Goal: Task Accomplishment & Management: Use online tool/utility

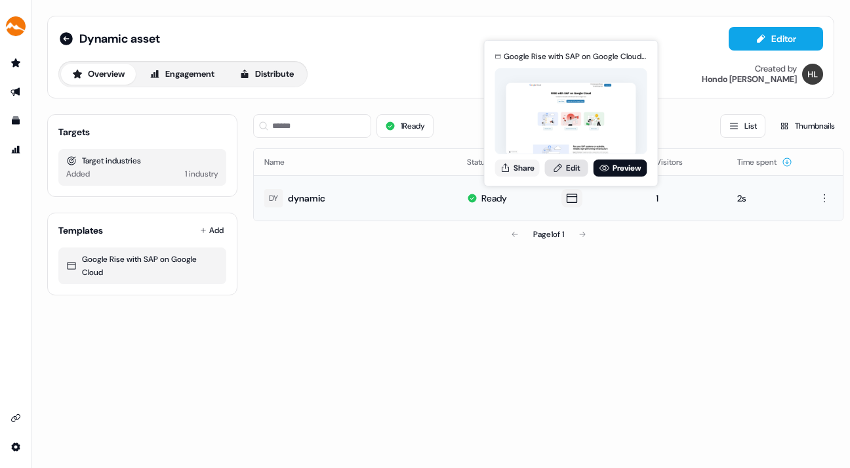
click at [568, 163] on link "Edit" at bounding box center [566, 167] width 43 height 17
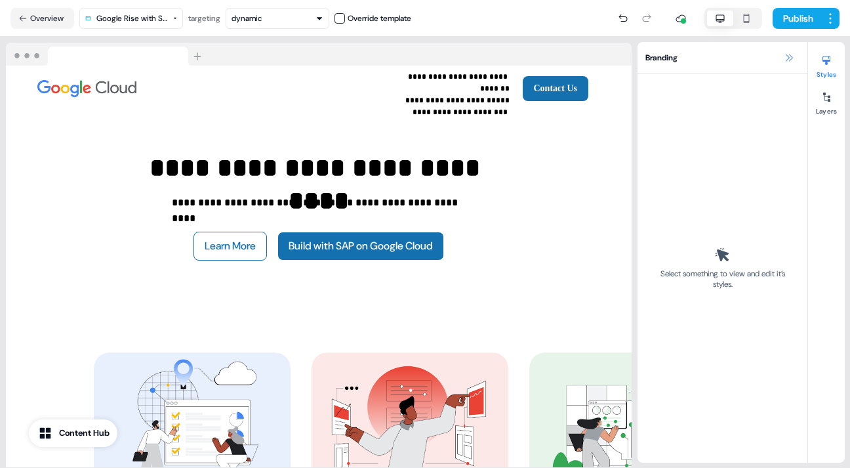
click at [785, 54] on icon at bounding box center [789, 57] width 10 height 10
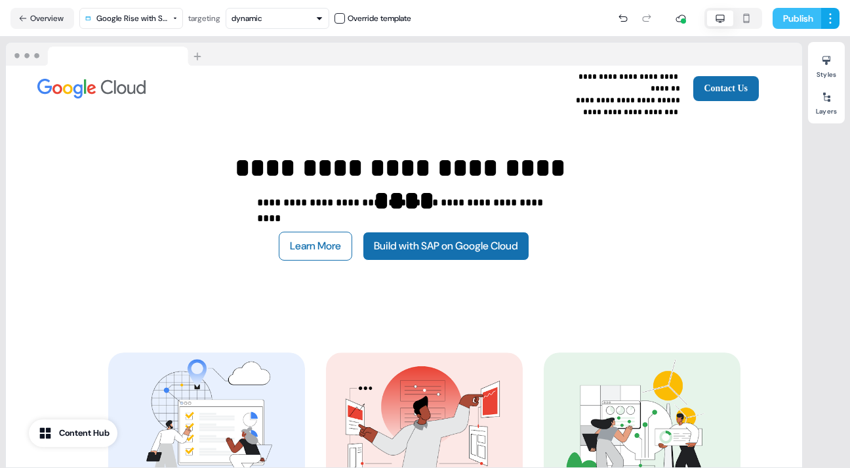
click at [796, 13] on button "Publish" at bounding box center [797, 18] width 49 height 21
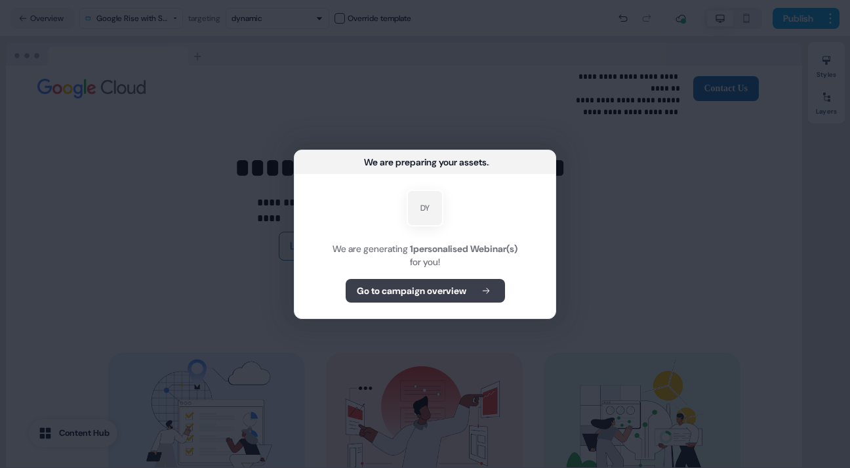
click at [429, 288] on b "Go to campaign overview" at bounding box center [412, 290] width 110 height 13
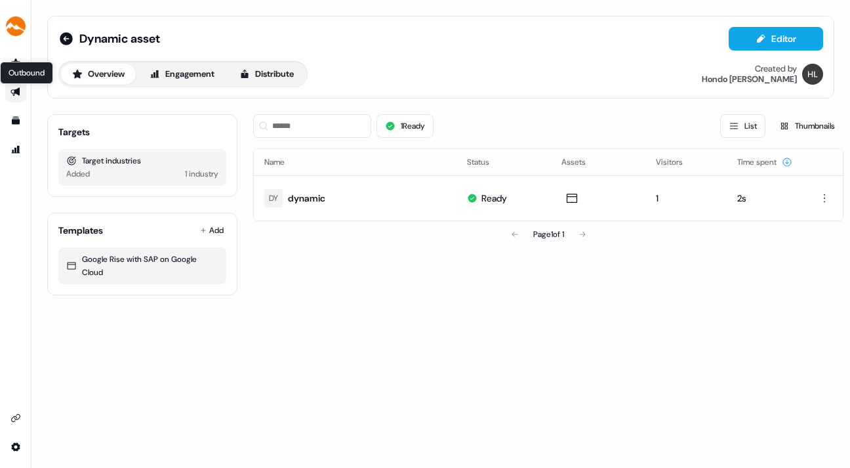
click at [12, 88] on icon "Go to outbound experience" at bounding box center [15, 92] width 10 height 10
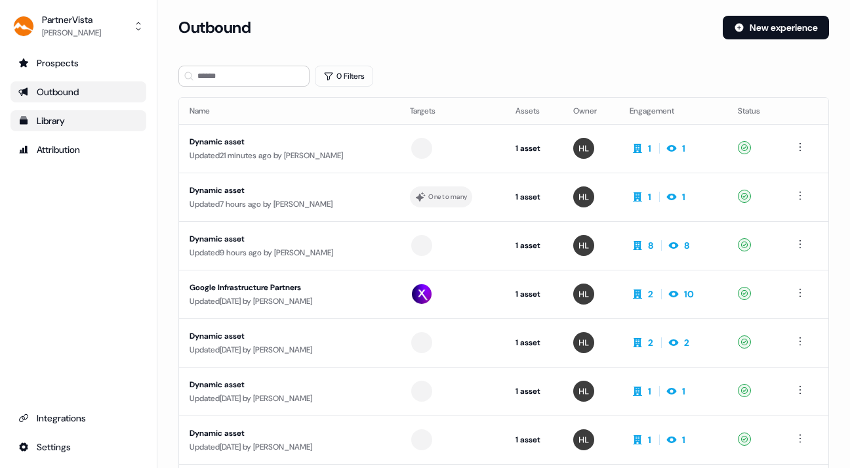
click at [49, 118] on div "Library" at bounding box center [78, 120] width 120 height 13
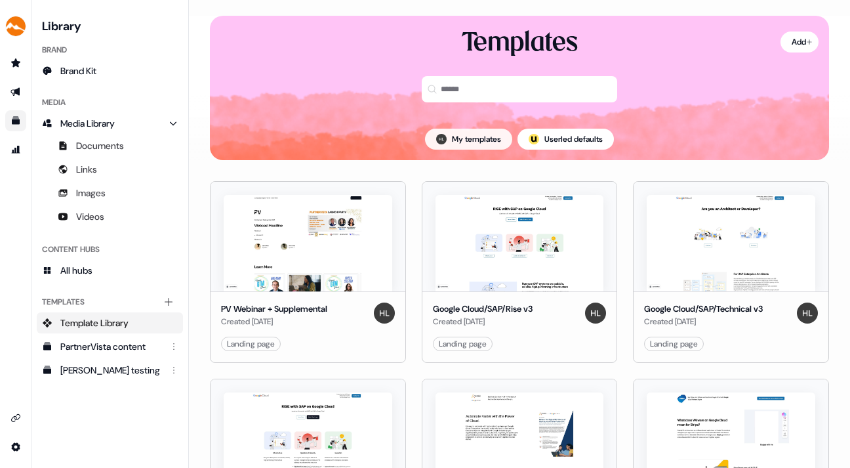
click at [449, 134] on button "My templates" at bounding box center [468, 139] width 87 height 21
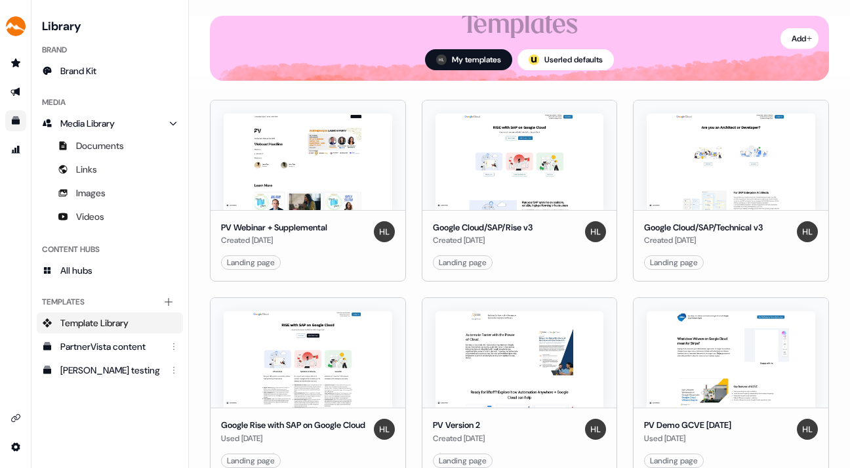
scroll to position [96, 0]
click at [595, 261] on html "For the best experience switch devices to a bigger screen. Go to [DOMAIN_NAME] …" at bounding box center [425, 234] width 850 height 468
click at [619, 304] on div "Duplicate" at bounding box center [653, 307] width 125 height 21
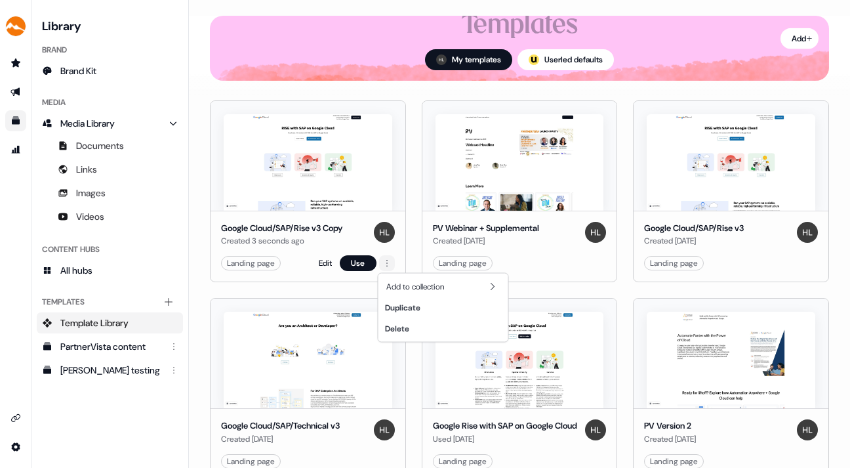
click at [385, 261] on html "For the best experience switch devices to a bigger screen. Go to [DOMAIN_NAME] …" at bounding box center [425, 234] width 850 height 468
click at [322, 260] on html "For the best experience switch devices to a bigger screen. Go to [DOMAIN_NAME] …" at bounding box center [425, 234] width 850 height 468
click at [322, 258] on link "Edit" at bounding box center [325, 262] width 13 height 13
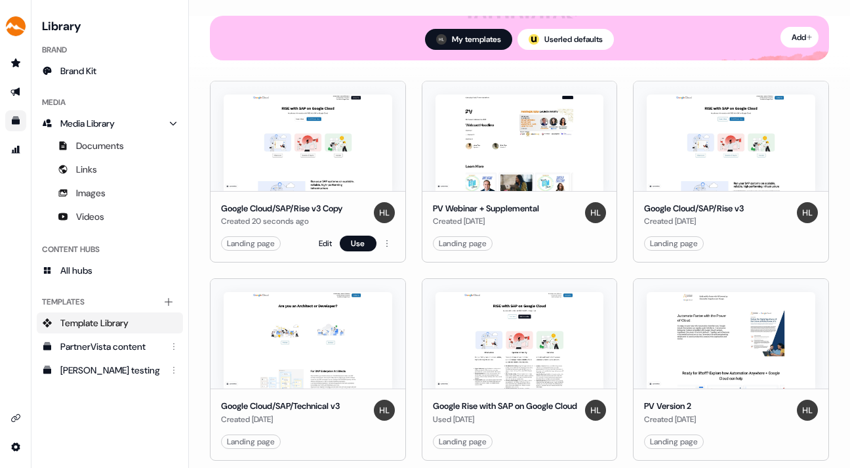
scroll to position [130, 0]
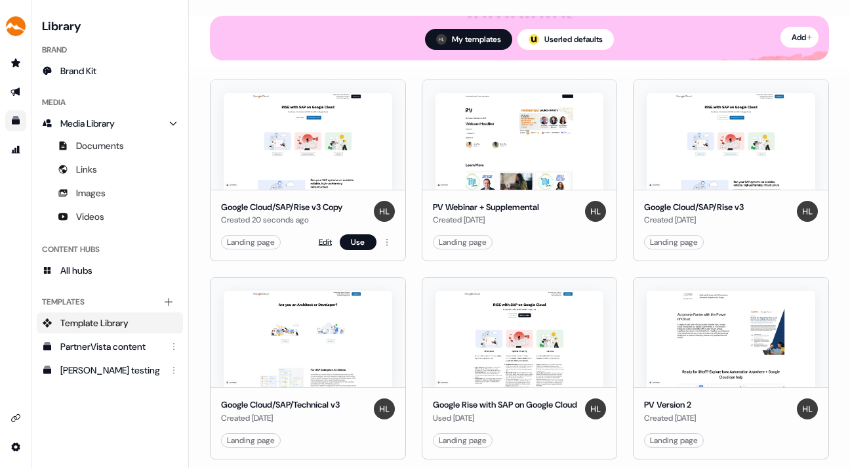
click at [321, 239] on link "Edit" at bounding box center [325, 241] width 13 height 13
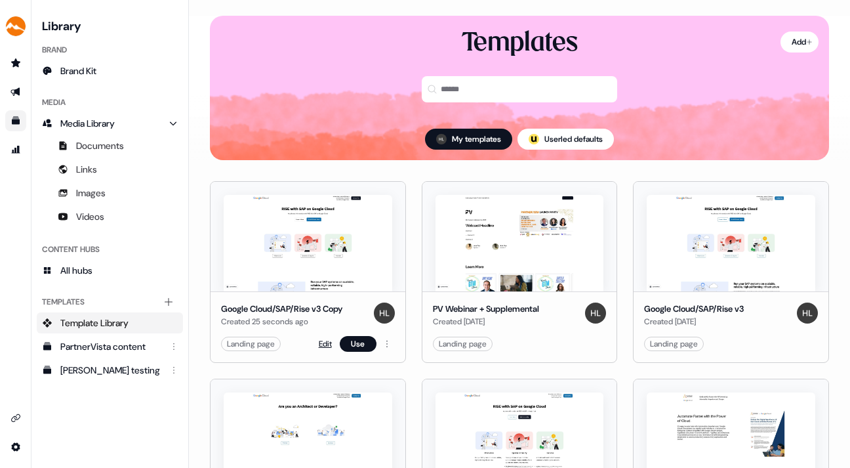
click at [323, 340] on link "Edit" at bounding box center [325, 343] width 13 height 13
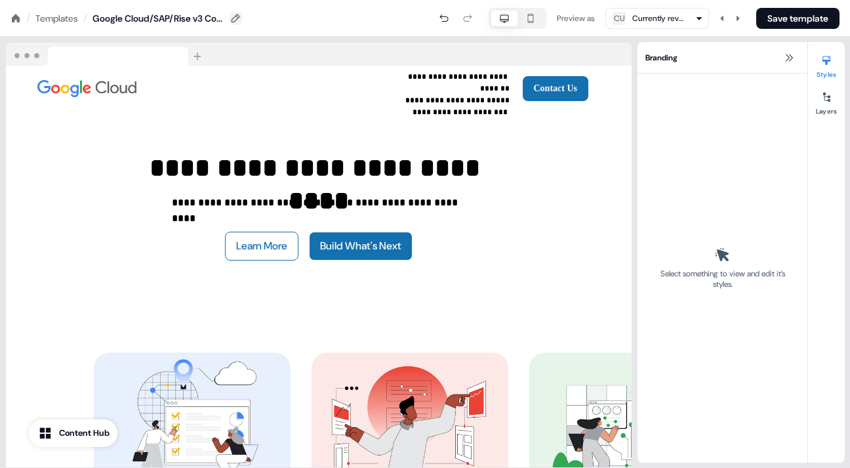
click at [235, 16] on icon at bounding box center [235, 18] width 10 height 10
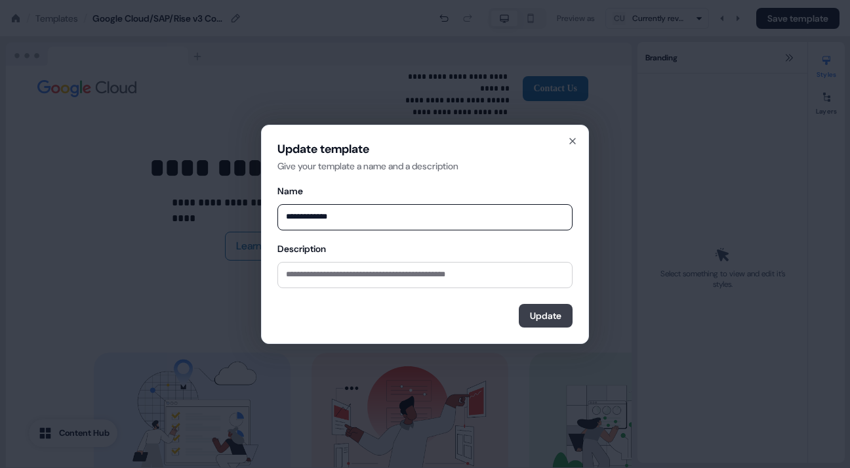
type input "**********"
click at [535, 308] on button "Update" at bounding box center [546, 316] width 54 height 24
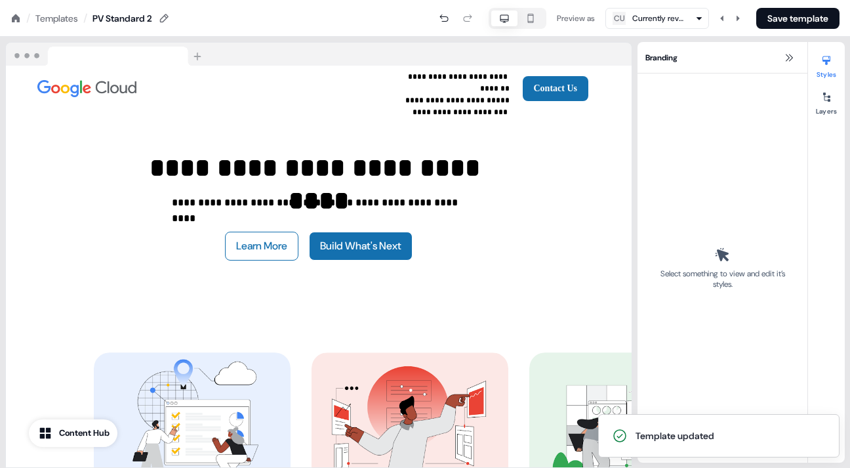
click at [54, 15] on div "Templates" at bounding box center [56, 18] width 43 height 13
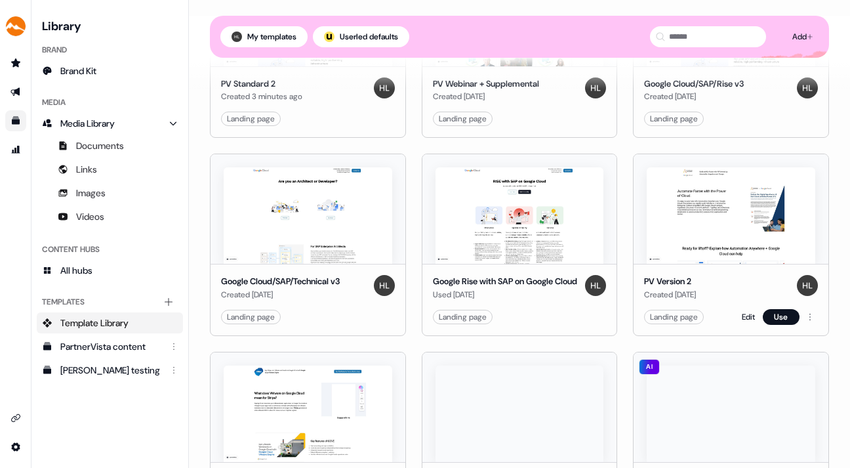
scroll to position [265, 0]
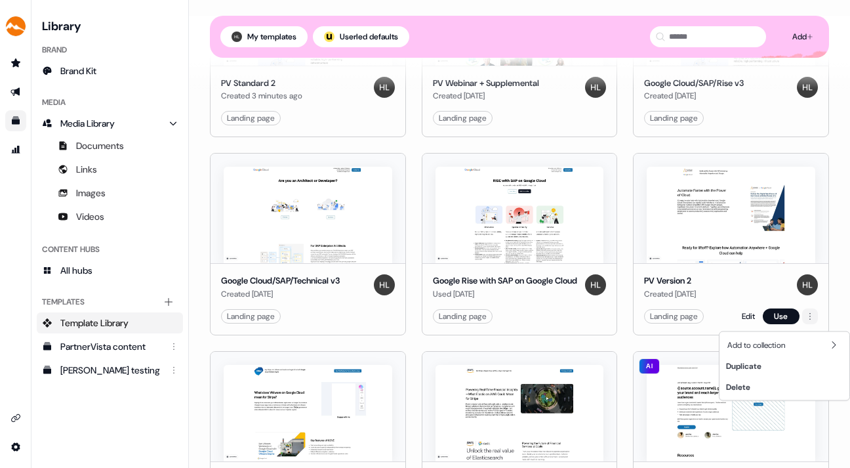
click at [807, 319] on html "For the best experience switch devices to a bigger screen. Go to [DOMAIN_NAME] …" at bounding box center [425, 234] width 850 height 468
click at [756, 359] on div "Duplicate" at bounding box center [784, 365] width 125 height 21
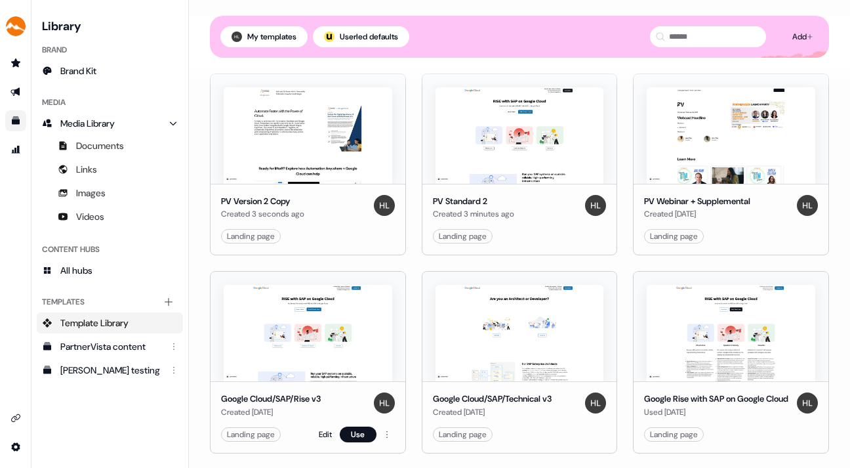
scroll to position [145, 0]
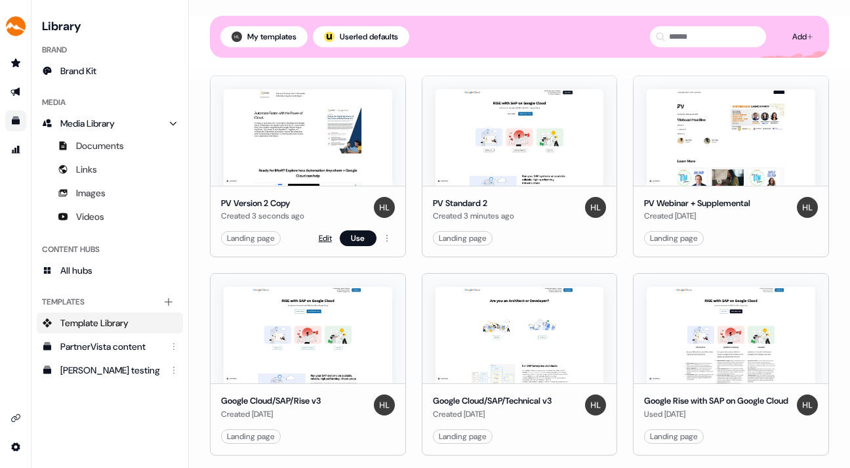
click at [321, 235] on link "Edit" at bounding box center [325, 238] width 13 height 13
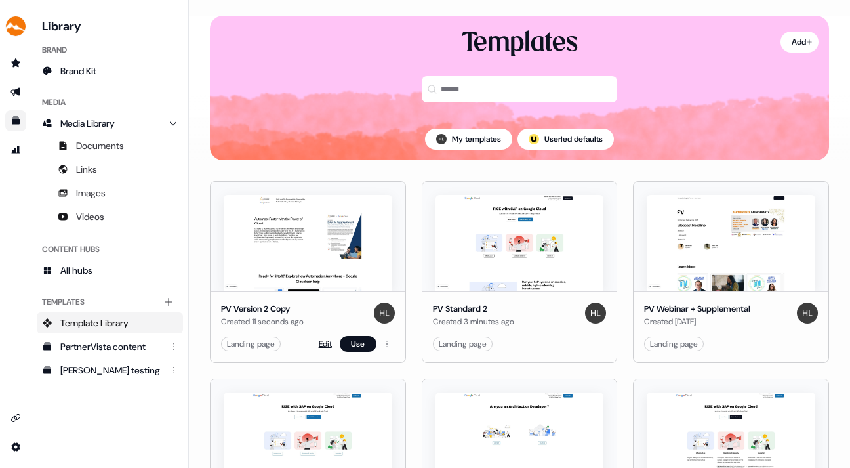
click at [323, 340] on link "Edit" at bounding box center [325, 343] width 13 height 13
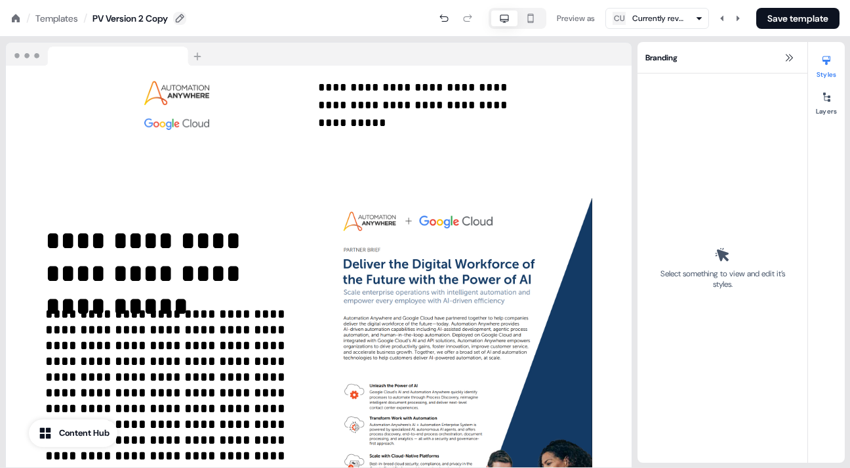
click at [184, 15] on icon at bounding box center [180, 18] width 9 height 9
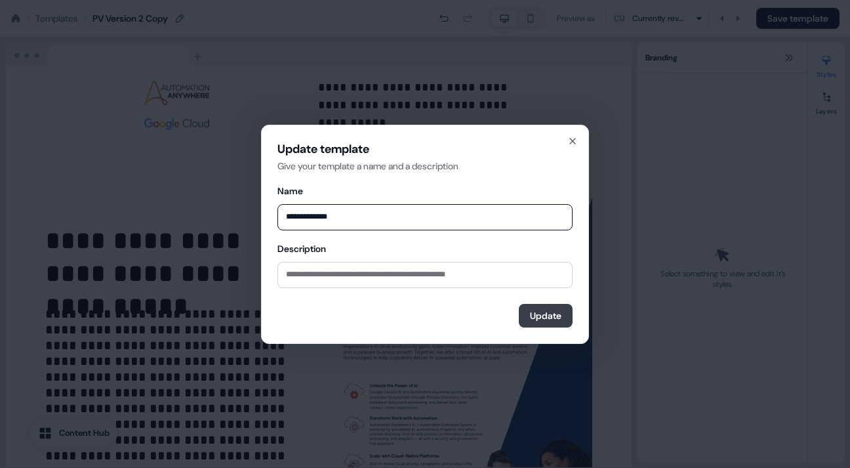
type input "**********"
click at [547, 307] on button "Update" at bounding box center [546, 316] width 54 height 24
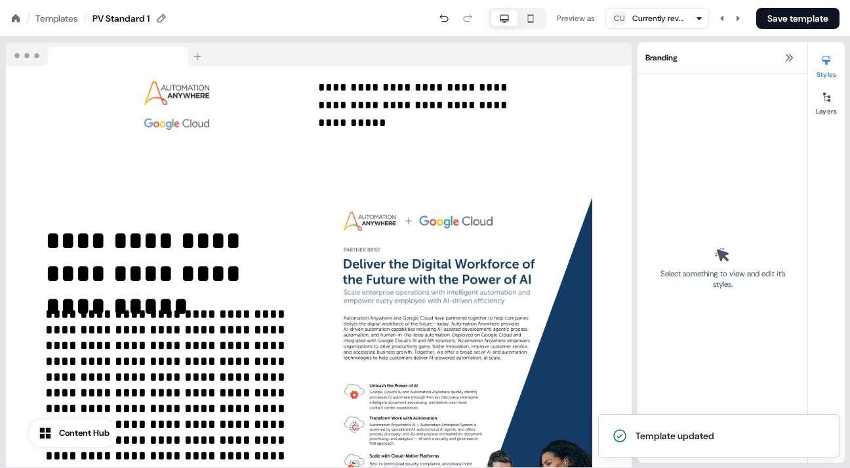
click at [49, 16] on div "Templates" at bounding box center [56, 18] width 43 height 13
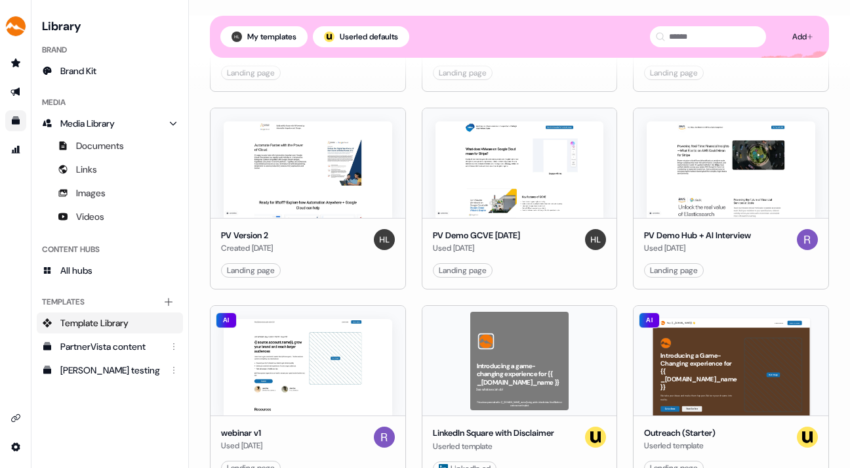
scroll to position [506, 0]
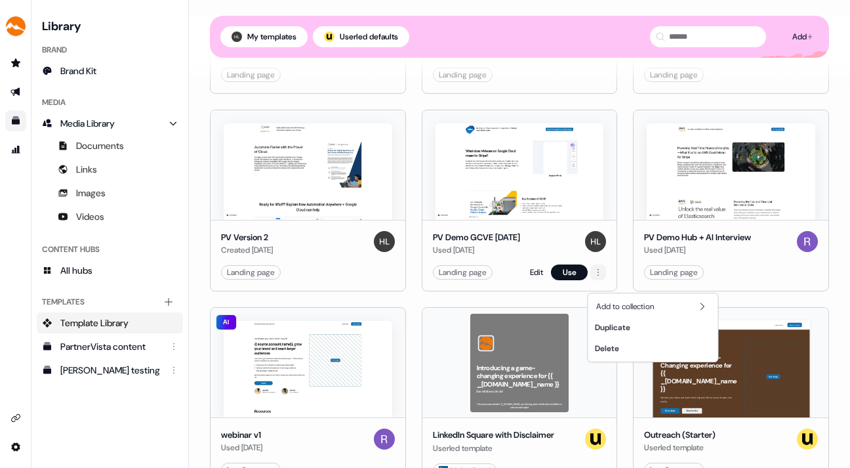
click at [597, 281] on html "For the best experience switch devices to a bigger screen. Go to [DOMAIN_NAME] …" at bounding box center [425, 234] width 850 height 468
click at [607, 331] on div "Duplicate" at bounding box center [653, 327] width 125 height 21
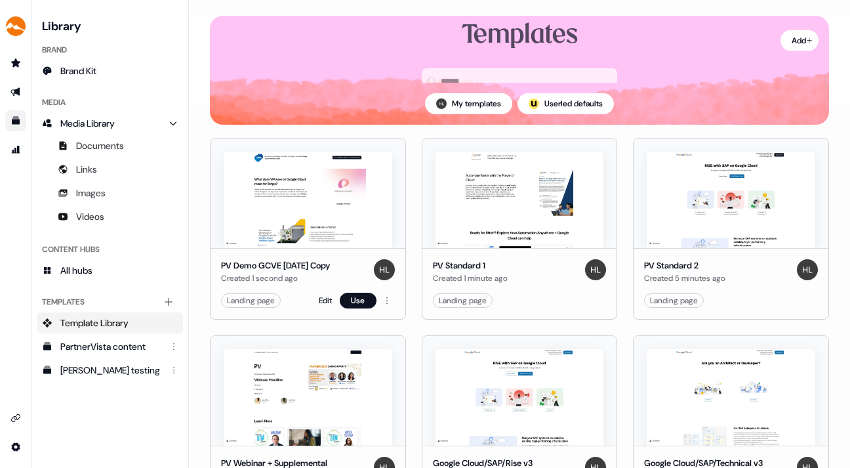
scroll to position [56, 0]
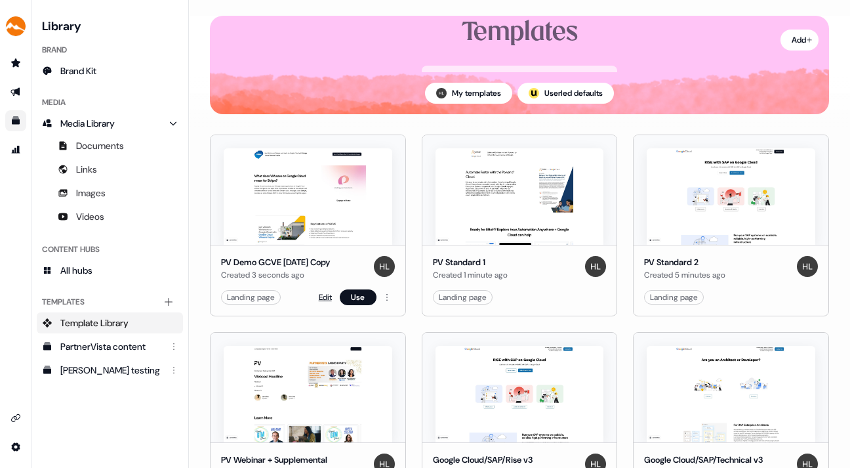
click at [321, 293] on link "Edit" at bounding box center [325, 297] width 13 height 13
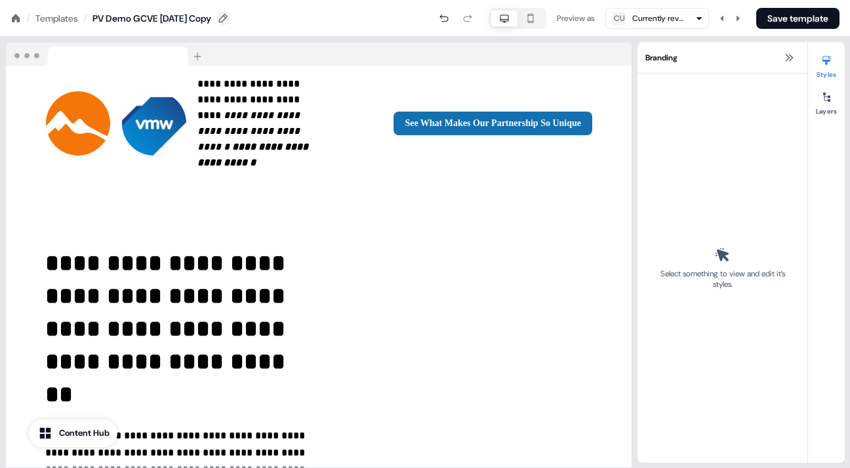
click at [228, 15] on icon at bounding box center [223, 18] width 10 height 10
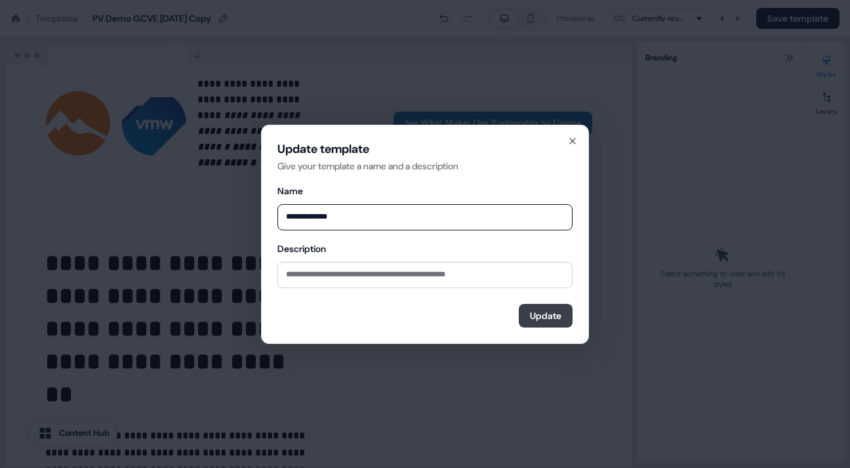
type input "**********"
click at [546, 310] on button "Update" at bounding box center [546, 316] width 54 height 24
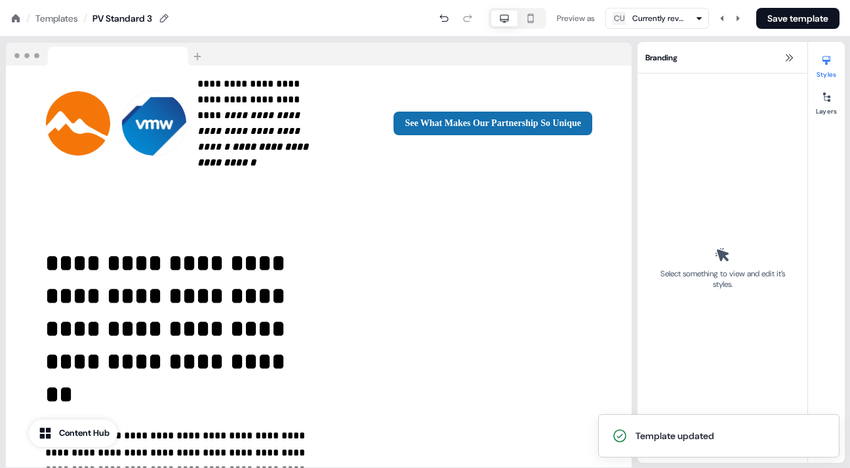
click at [56, 14] on div "Templates" at bounding box center [56, 18] width 43 height 13
click at [60, 16] on div "Templates" at bounding box center [56, 18] width 43 height 13
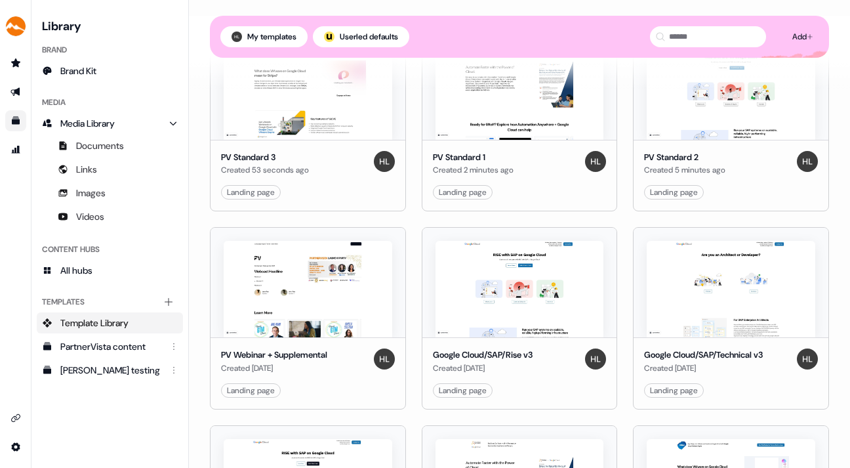
scroll to position [192, 0]
click at [320, 385] on link "Edit" at bounding box center [325, 389] width 13 height 13
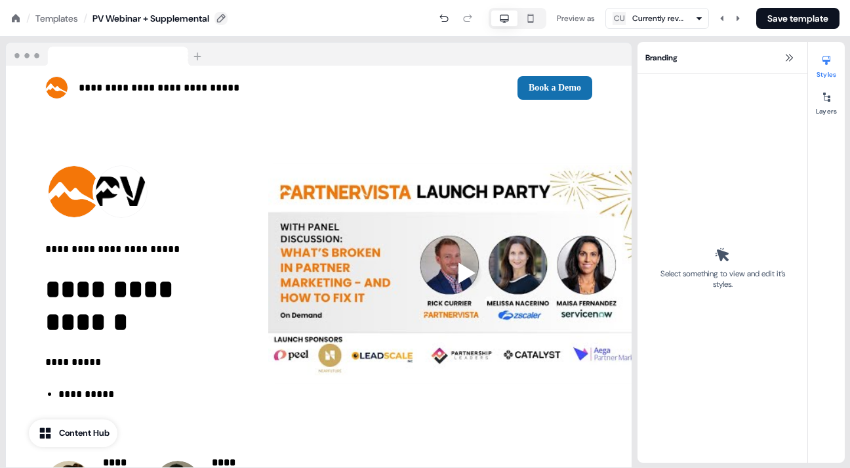
click at [226, 12] on button at bounding box center [220, 18] width 13 height 13
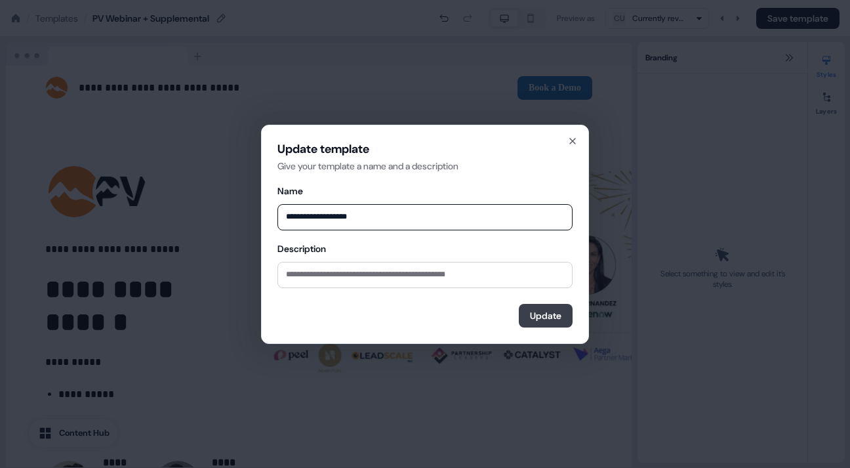
type input "**********"
click at [535, 309] on button "Update" at bounding box center [546, 316] width 54 height 24
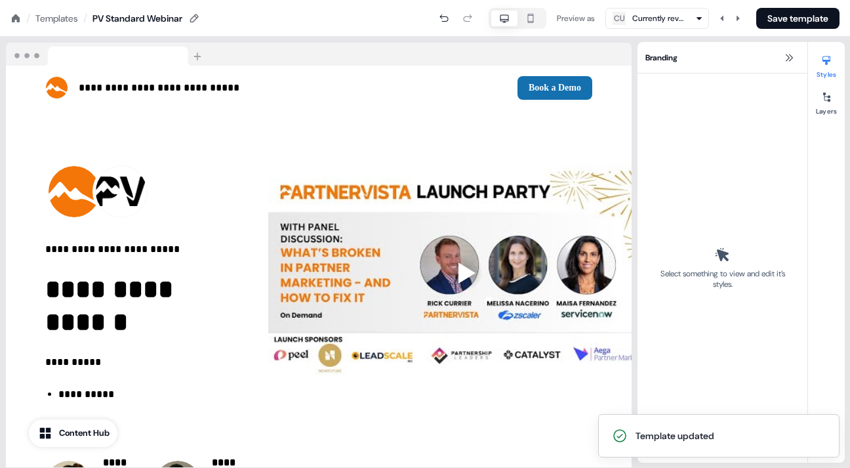
click at [65, 14] on div "Templates" at bounding box center [56, 18] width 43 height 13
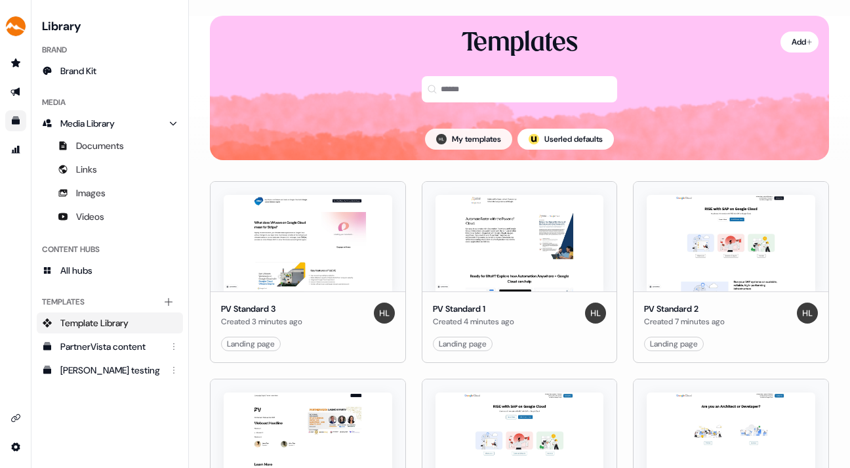
click at [443, 134] on button "My templates" at bounding box center [468, 139] width 87 height 21
click at [321, 340] on link "Edit" at bounding box center [325, 343] width 13 height 13
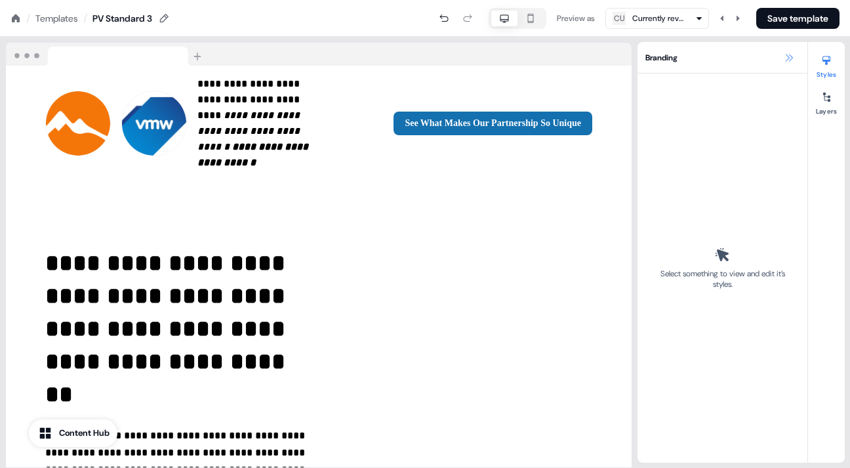
click at [788, 54] on icon at bounding box center [789, 57] width 10 height 10
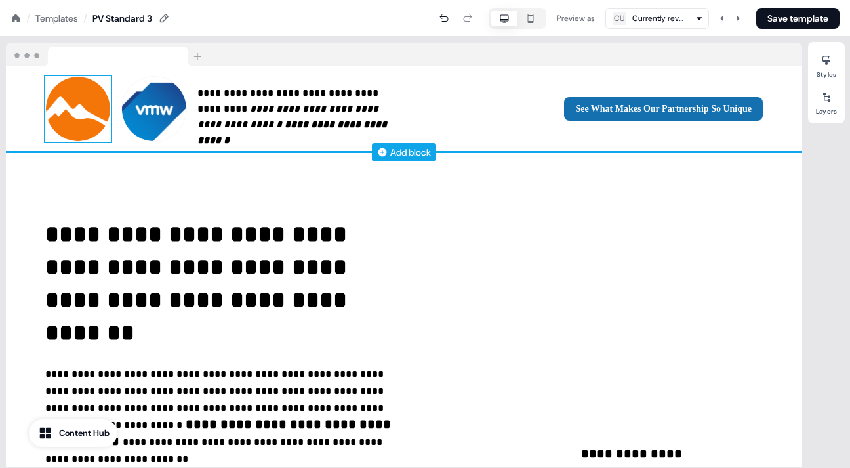
click at [81, 106] on img at bounding box center [78, 109] width 66 height 66
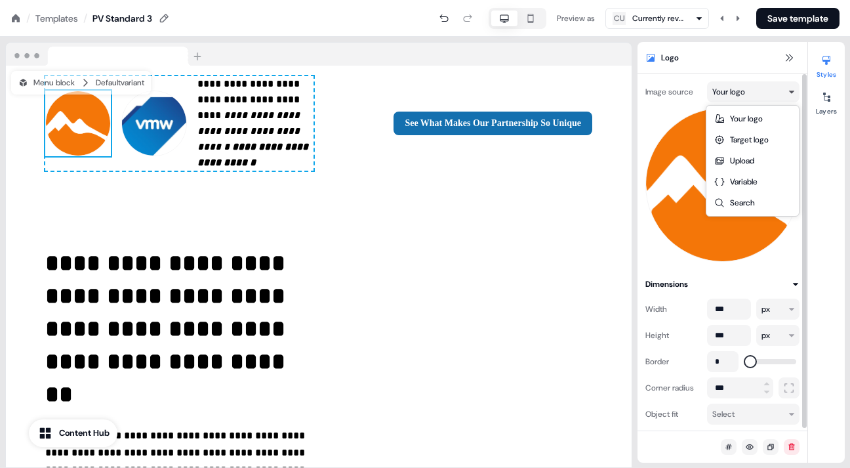
click at [789, 0] on html "**********" at bounding box center [425, 0] width 850 height 0
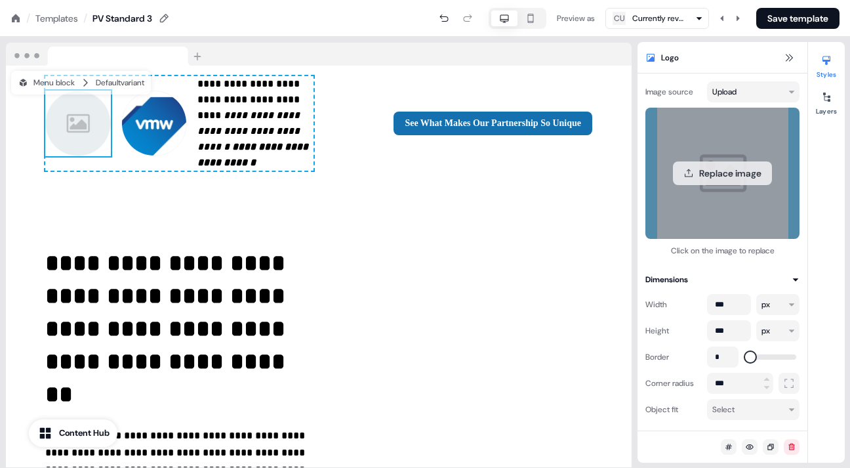
click at [727, 169] on button "Replace image" at bounding box center [722, 173] width 99 height 24
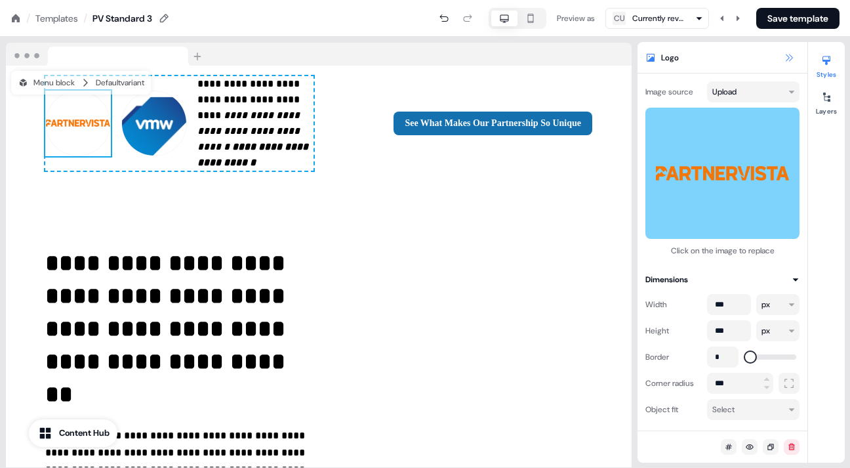
click at [785, 51] on button at bounding box center [789, 58] width 16 height 16
